Goal: Transaction & Acquisition: Purchase product/service

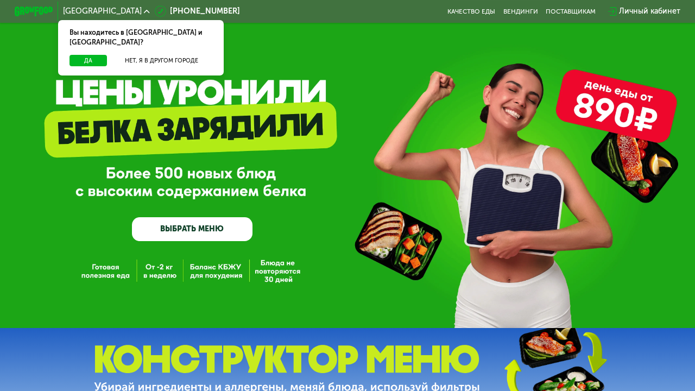
click at [636, 9] on div "Личный кабинет" at bounding box center [649, 10] width 61 height 11
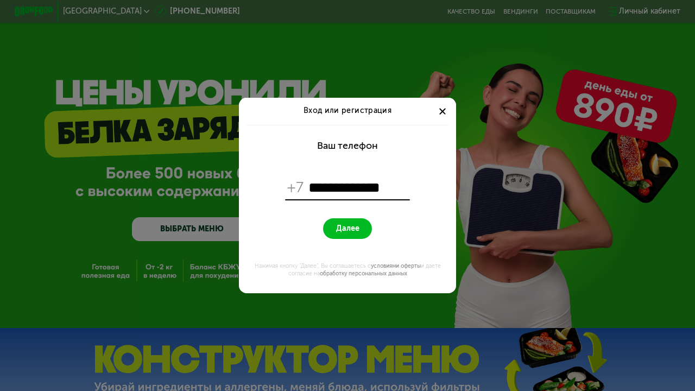
type input "**********"
click at [353, 232] on span "Далее" at bounding box center [347, 228] width 23 height 9
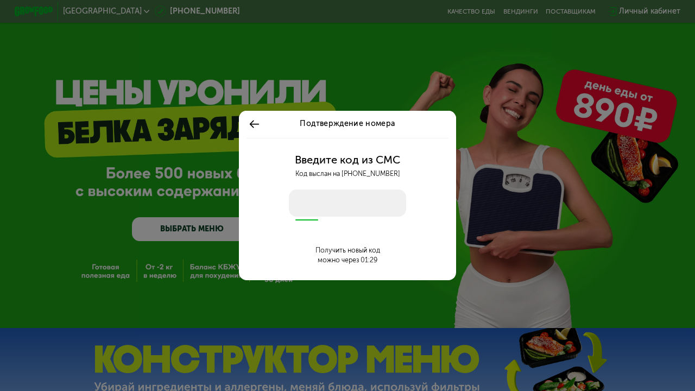
click at [352, 208] on input "number" at bounding box center [348, 203] width 118 height 27
type input "****"
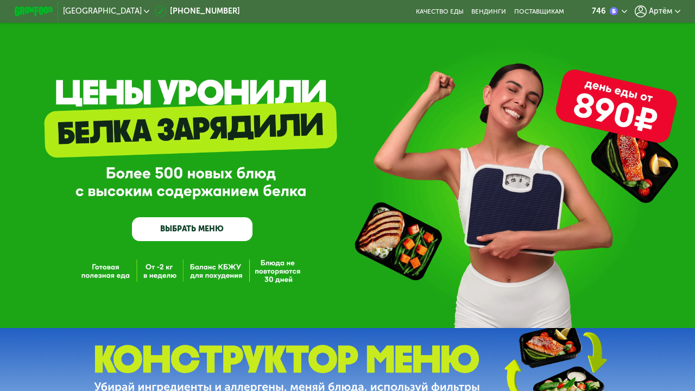
click at [624, 15] on div "746" at bounding box center [609, 10] width 35 height 11
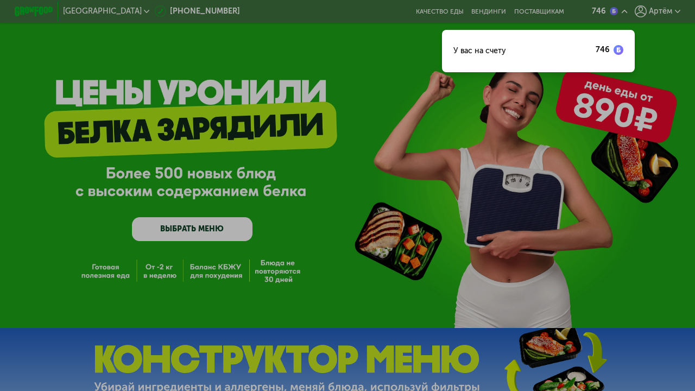
click at [571, 52] on div "У вас на счету 746" at bounding box center [538, 51] width 193 height 42
click at [619, 49] on img at bounding box center [619, 50] width 10 height 10
click at [662, 11] on div at bounding box center [347, 195] width 695 height 391
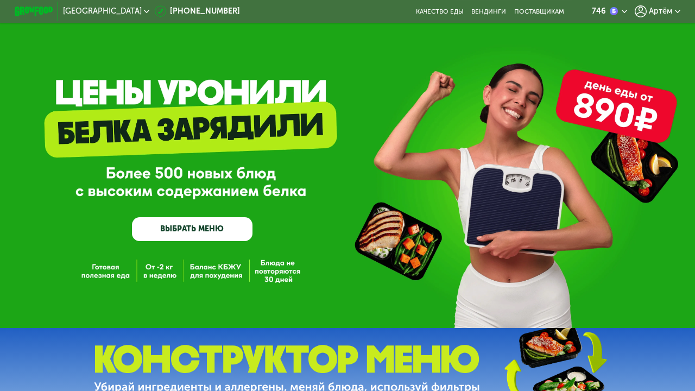
click at [662, 11] on span "Артём" at bounding box center [660, 12] width 23 height 8
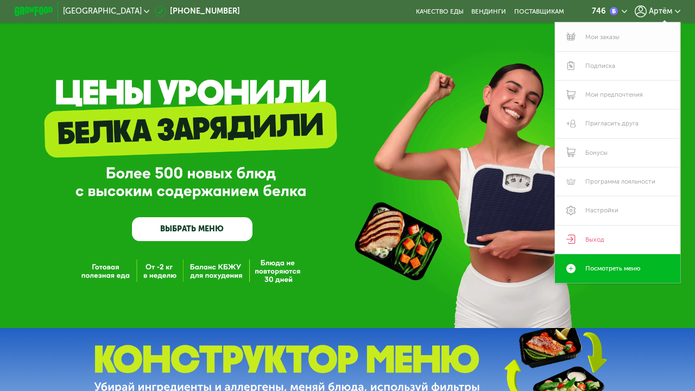
click at [613, 42] on link "Мои заказы" at bounding box center [617, 36] width 125 height 29
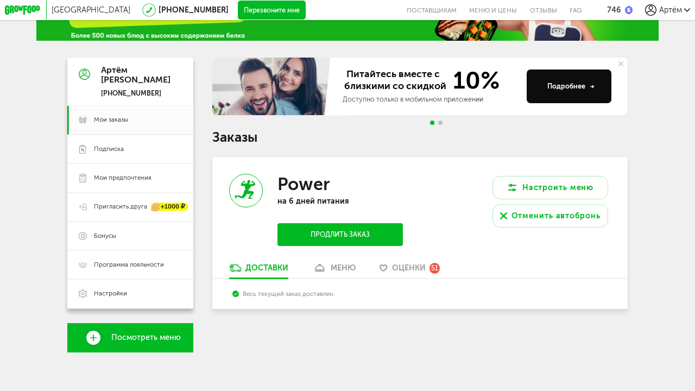
scroll to position [56, 0]
click at [128, 116] on span "Мои заказы" at bounding box center [111, 120] width 34 height 9
click at [119, 240] on link "Бонусы" at bounding box center [129, 236] width 125 height 29
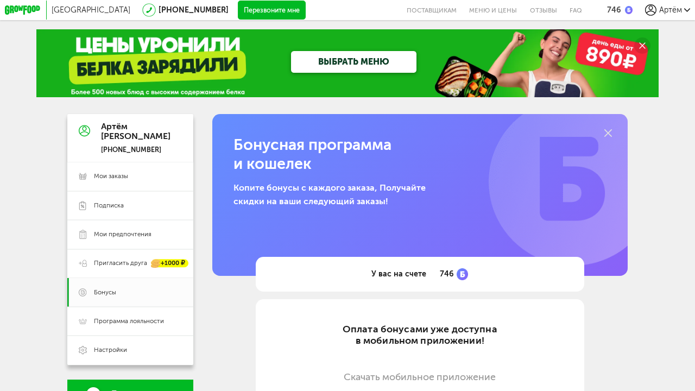
click at [670, 9] on span "Артём" at bounding box center [670, 9] width 23 height 9
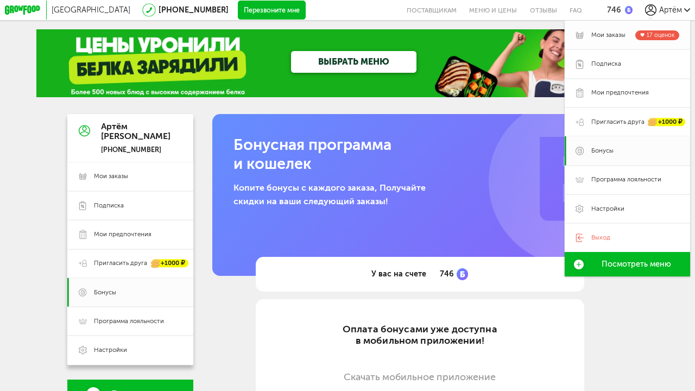
click at [617, 37] on span "Мои заказы" at bounding box center [608, 35] width 34 height 9
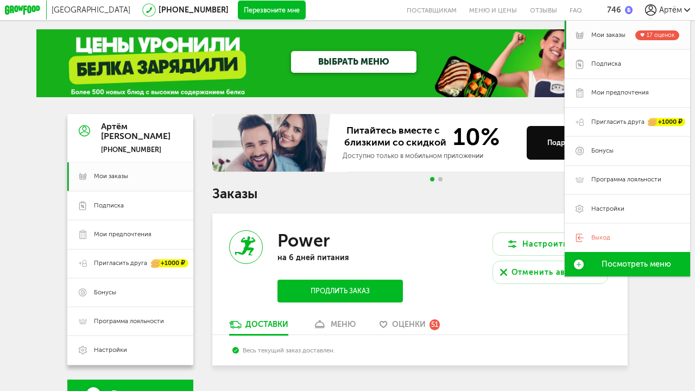
click at [440, 200] on div "Питайтесь вместе с близкими со скидкой 10% Доступно только в мобильном приложен…" at bounding box center [419, 240] width 415 height 252
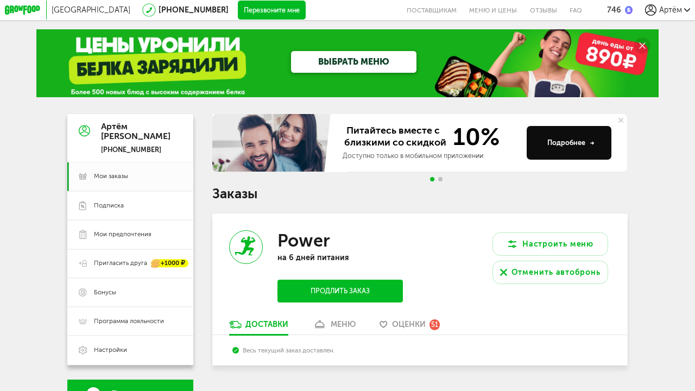
click at [656, 11] on icon at bounding box center [650, 9] width 11 height 11
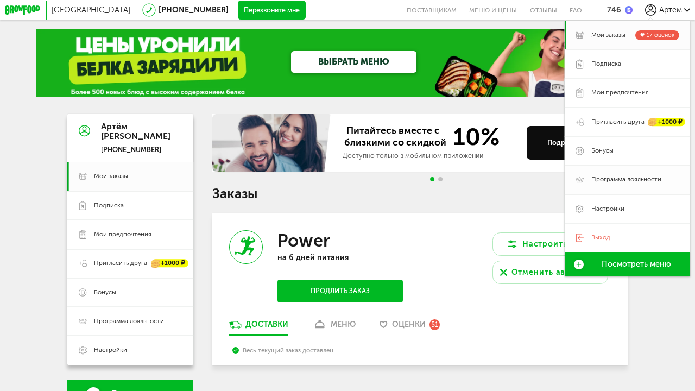
click at [611, 177] on span "Программа лояльности" at bounding box center [626, 179] width 70 height 9
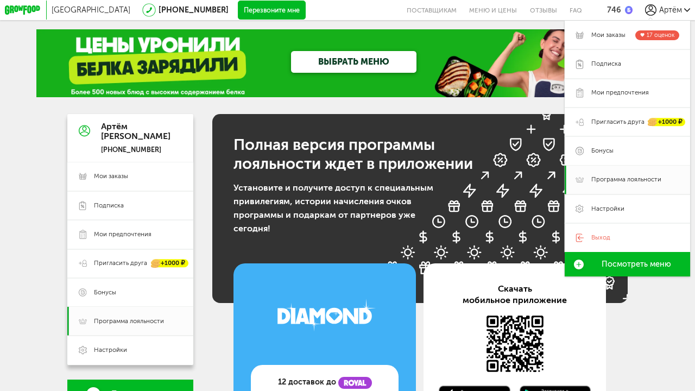
click at [325, 69] on link "ВЫБРАТЬ МЕНЮ" at bounding box center [353, 62] width 125 height 22
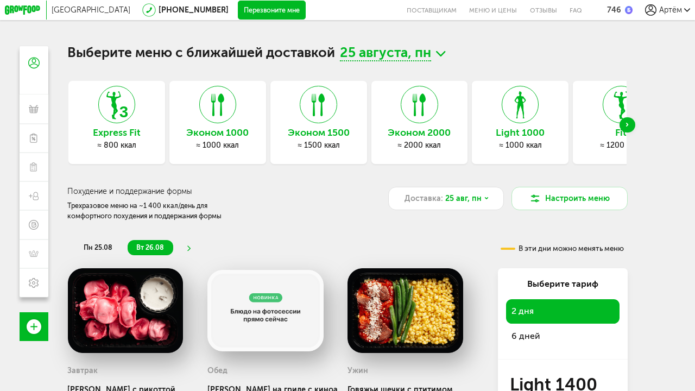
click at [628, 127] on div "Next slide" at bounding box center [627, 124] width 15 height 15
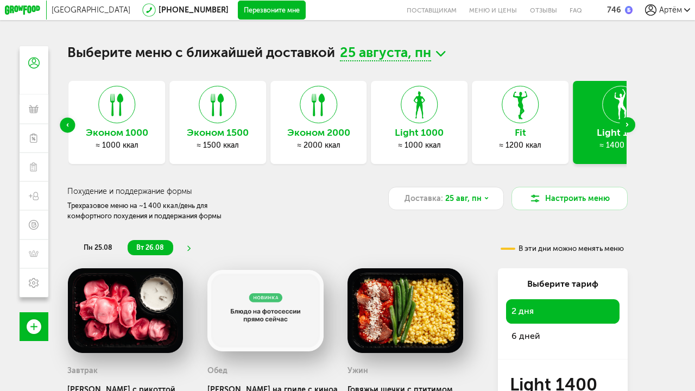
click at [628, 127] on div "Next slide" at bounding box center [627, 124] width 15 height 15
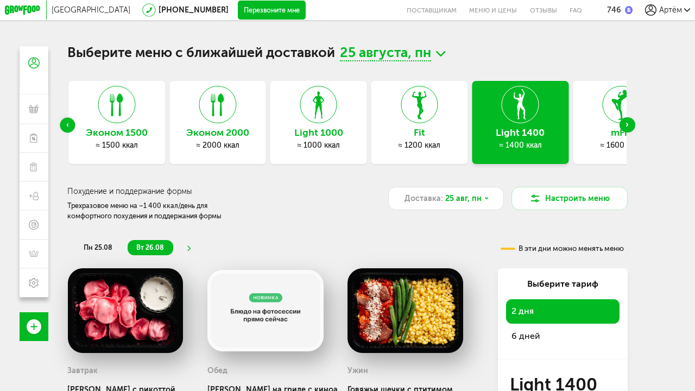
click at [628, 127] on div "Next slide" at bounding box center [627, 124] width 15 height 15
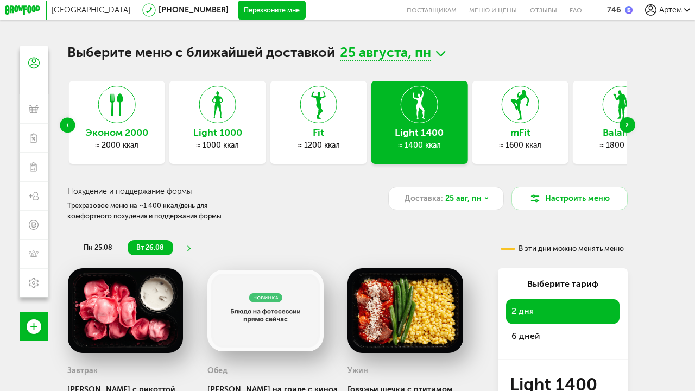
click at [628, 127] on div "Next slide" at bounding box center [627, 124] width 15 height 15
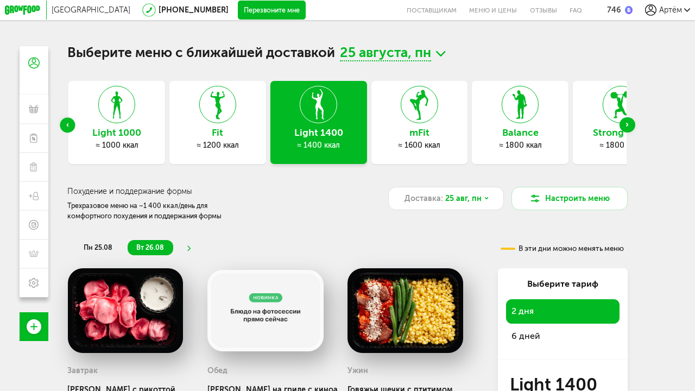
click at [628, 127] on div "Next slide" at bounding box center [627, 124] width 15 height 15
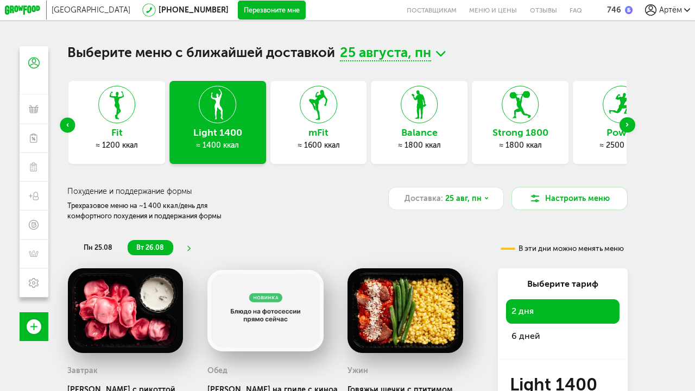
click at [628, 127] on div "Next slide" at bounding box center [627, 124] width 15 height 15
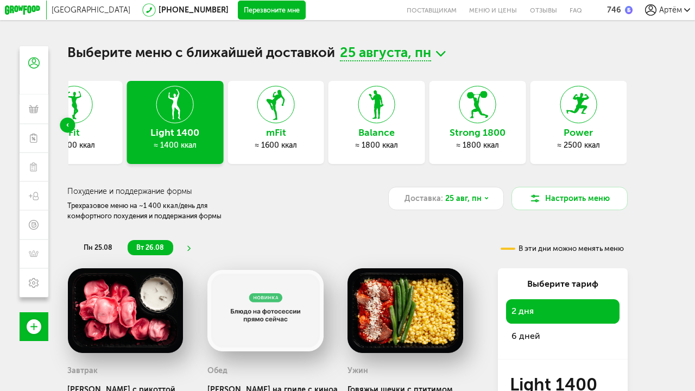
click at [628, 127] on div "Выберите меню с ближайшей доставкой 25 августа, пн Express Fit ≈ 800 ккал Эконо…" at bounding box center [347, 241] width 579 height 391
click at [589, 131] on h3 "Power" at bounding box center [578, 133] width 97 height 11
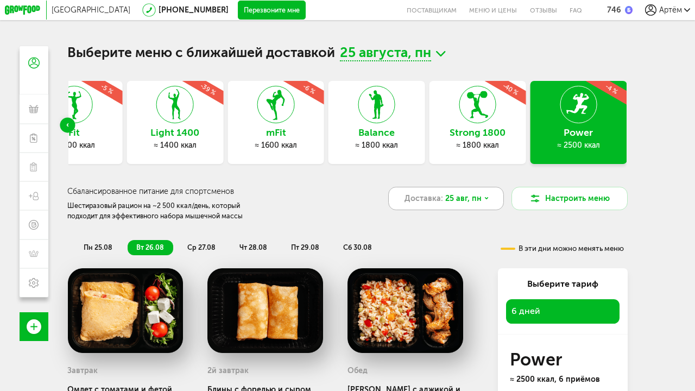
click at [486, 199] on icon at bounding box center [487, 198] width 6 height 6
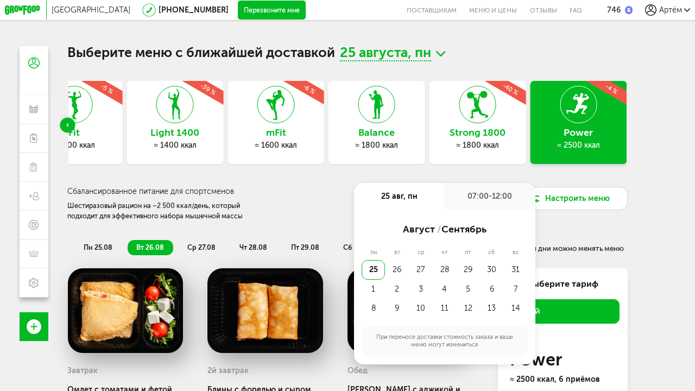
click at [486, 199] on div "07:00-12:00" at bounding box center [490, 196] width 91 height 27
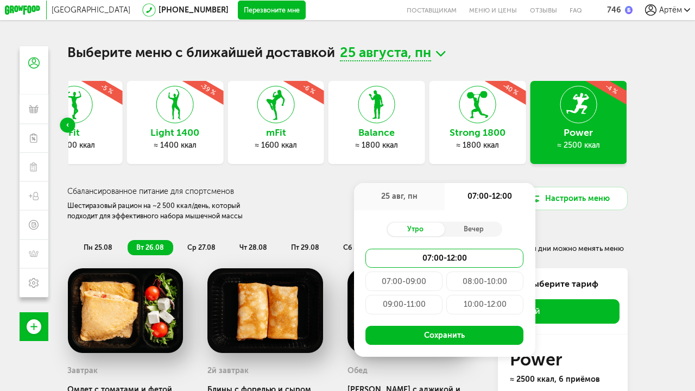
click at [283, 193] on h3 "Сбалансированное питание для спортсменов" at bounding box center [227, 191] width 320 height 9
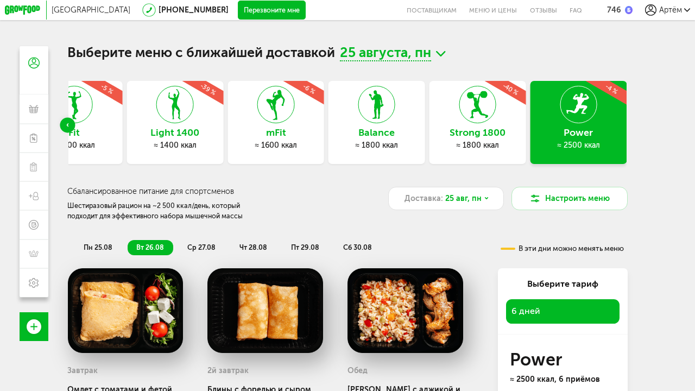
click at [499, 122] on div "Strong 1800 ≈ 1800 ккал -40 %" at bounding box center [478, 123] width 97 height 84
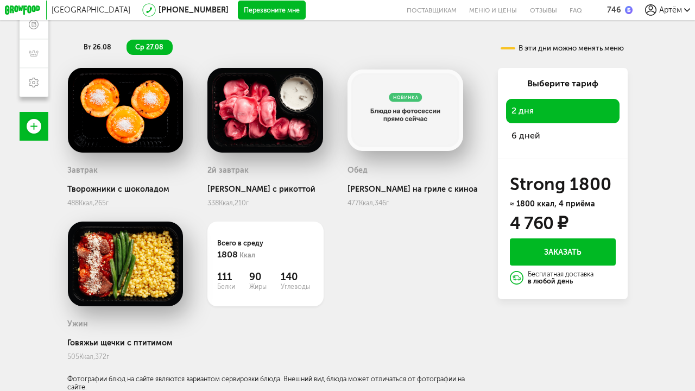
scroll to position [209, 0]
click at [521, 136] on span "6 дней" at bounding box center [526, 135] width 29 height 10
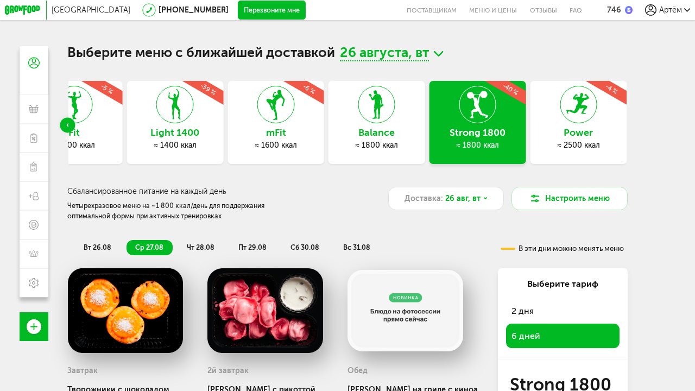
scroll to position [0, 0]
click at [573, 110] on icon at bounding box center [578, 104] width 36 height 37
